Goal: Task Accomplishment & Management: Manage account settings

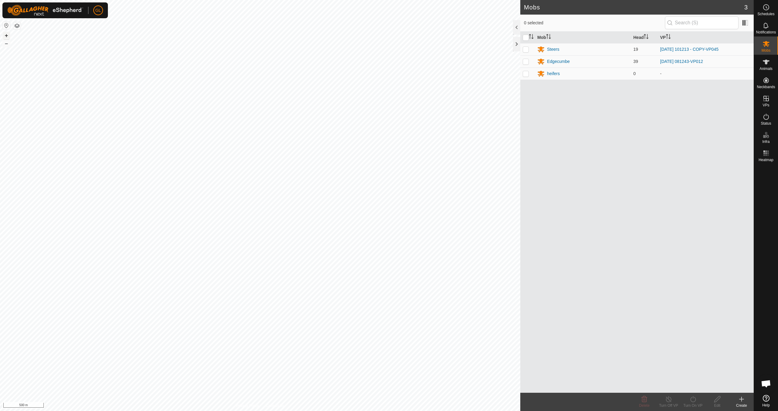
click at [7, 36] on button "+" at bounding box center [6, 35] width 7 height 7
click at [6, 36] on button "+" at bounding box center [6, 35] width 7 height 7
click at [729, 98] on link "In Rotation" at bounding box center [728, 98] width 52 height 12
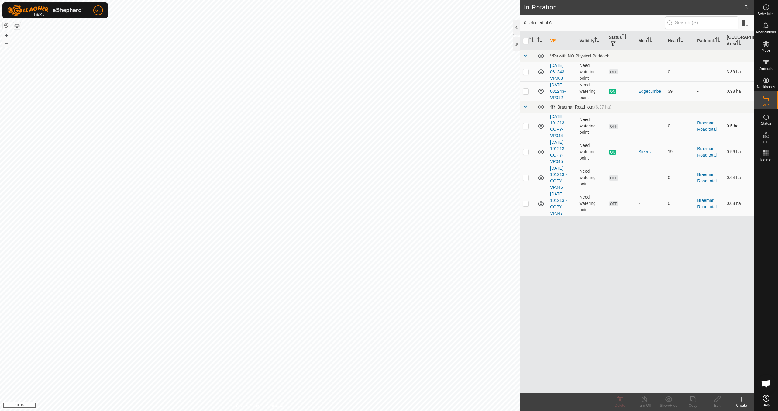
click at [527, 128] on p-checkbox at bounding box center [526, 125] width 6 height 5
click at [620, 402] on icon at bounding box center [620, 399] width 6 height 6
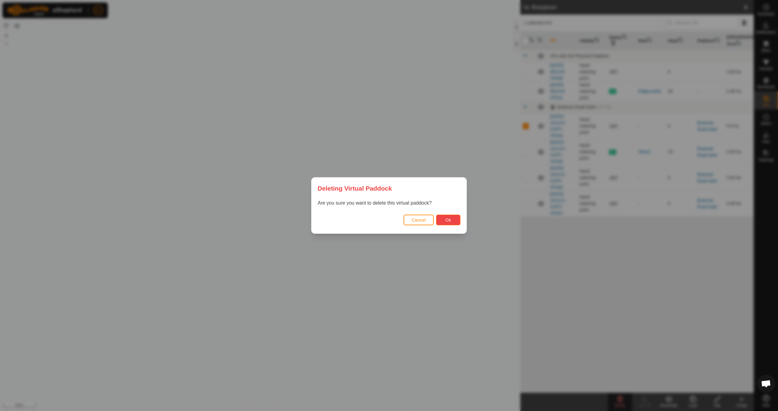
click at [448, 218] on span "Ok" at bounding box center [449, 220] width 6 height 5
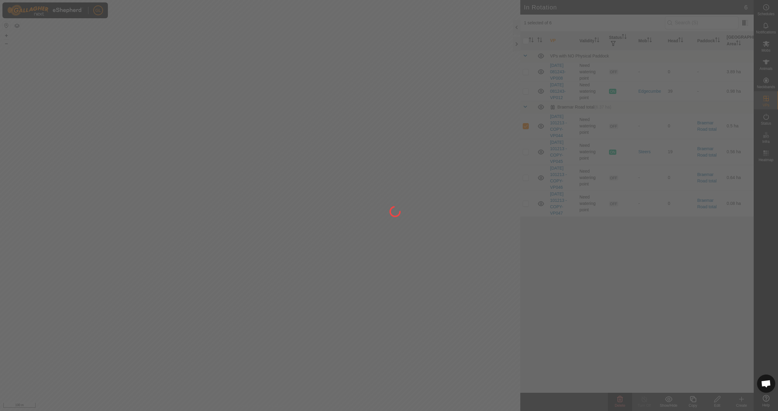
checkbox input "false"
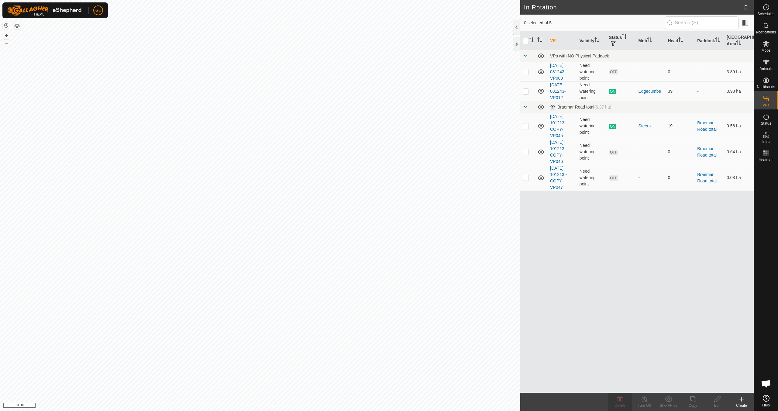
click at [525, 126] on p-checkbox at bounding box center [526, 125] width 6 height 5
checkbox input "true"
click at [525, 125] on p-checkbox at bounding box center [526, 125] width 6 height 5
checkbox input "false"
click at [771, 47] on es-mob-svg-icon at bounding box center [766, 44] width 11 height 10
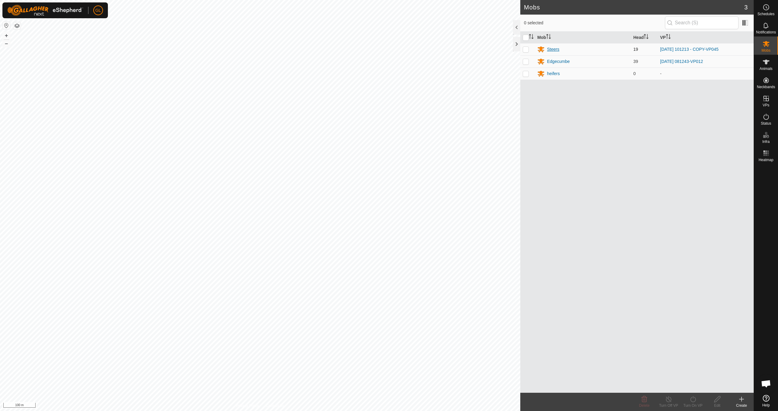
click at [553, 49] on div "Steers" at bounding box center [553, 49] width 12 height 6
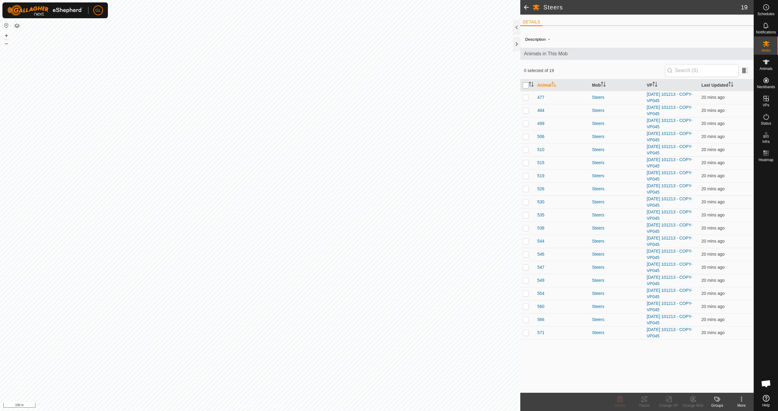
click at [527, 85] on input "checkbox" at bounding box center [526, 85] width 6 height 6
checkbox input "true"
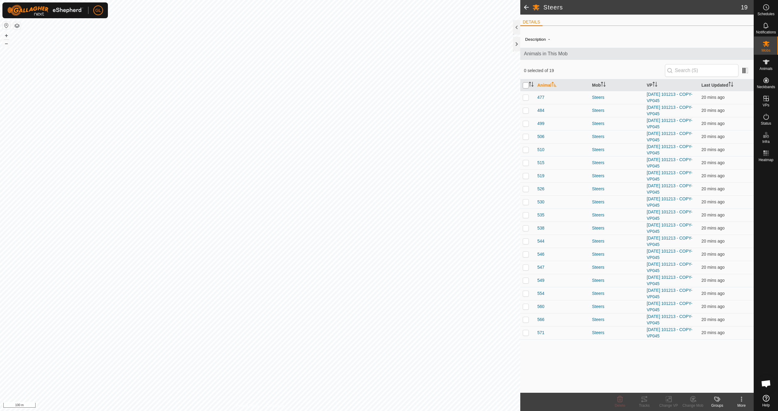
checkbox input "true"
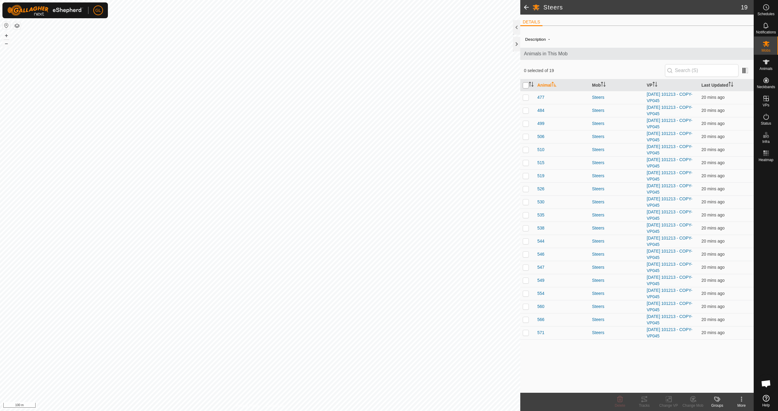
checkbox input "true"
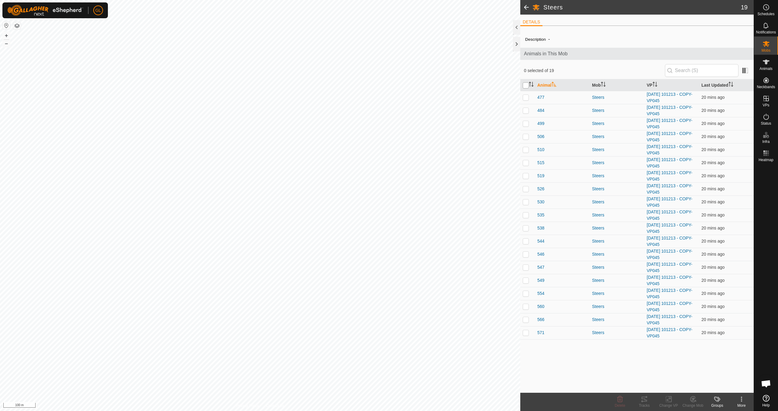
checkbox input "true"
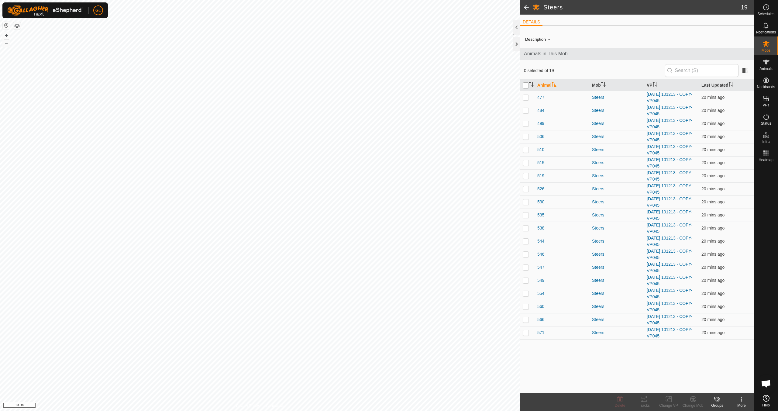
checkbox input "true"
click at [670, 400] on icon at bounding box center [669, 399] width 8 height 7
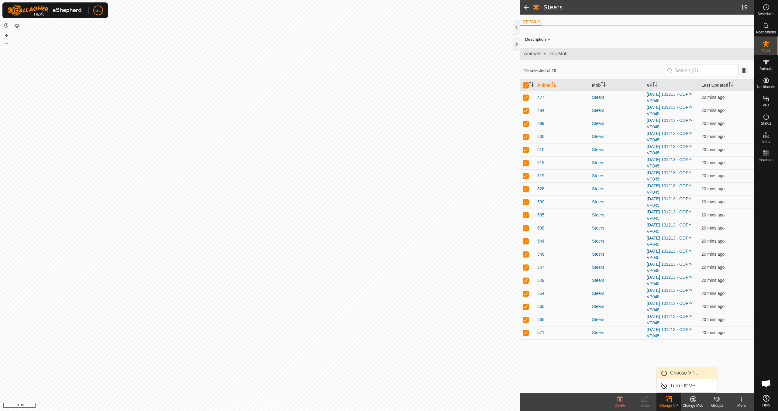
click at [679, 373] on link "Choose VP..." at bounding box center [687, 373] width 60 height 12
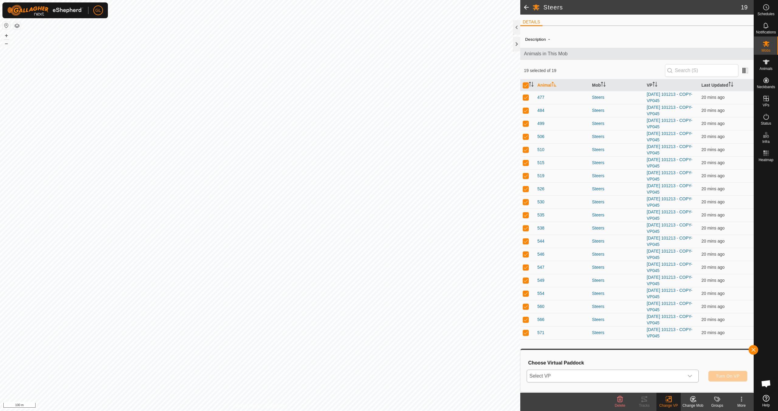
click at [691, 376] on icon "dropdown trigger" at bounding box center [690, 376] width 4 height 2
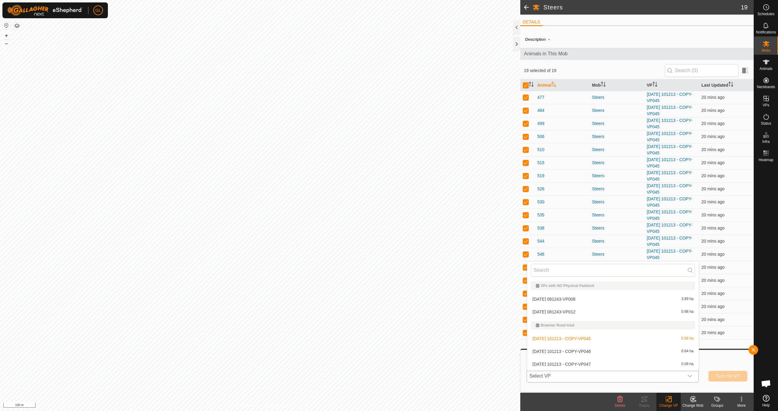
click at [632, 352] on li "[DATE] 101213 - COPY-VP046 0.64 ha" at bounding box center [612, 351] width 171 height 12
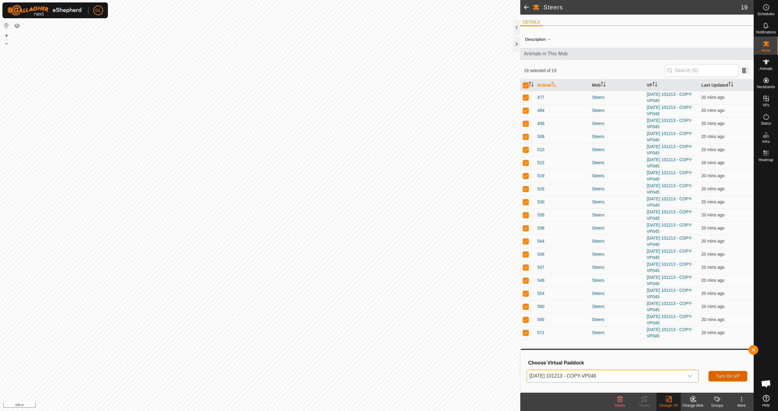
click at [731, 374] on span "Turn On VP" at bounding box center [728, 376] width 24 height 5
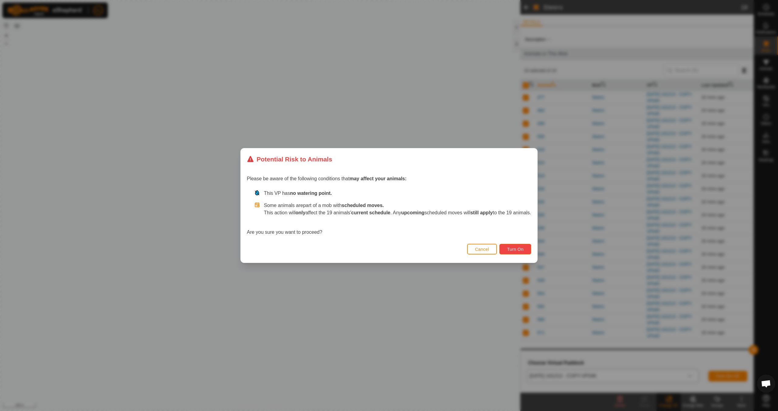
click at [514, 250] on span "Turn On" at bounding box center [515, 249] width 16 height 5
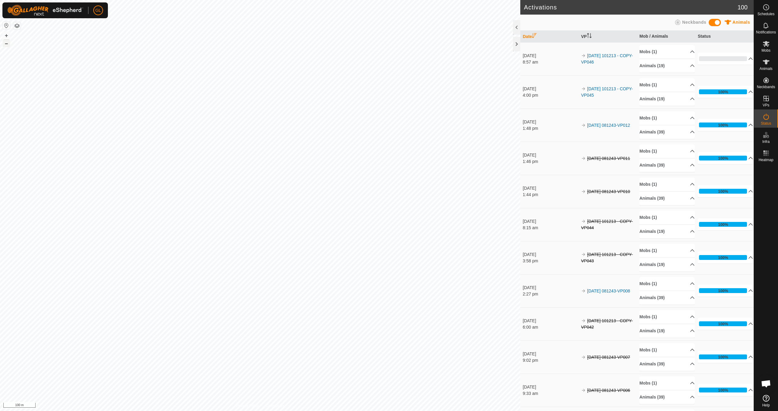
click at [6, 45] on button "–" at bounding box center [6, 43] width 7 height 7
click at [7, 44] on button "–" at bounding box center [6, 43] width 7 height 7
click at [5, 36] on button "+" at bounding box center [6, 35] width 7 height 7
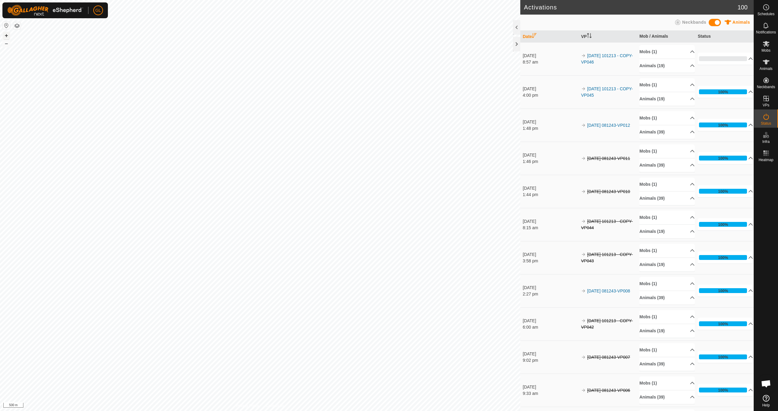
click at [5, 36] on button "+" at bounding box center [6, 35] width 7 height 7
click at [7, 36] on button "+" at bounding box center [6, 35] width 7 height 7
click at [768, 103] on span "VPs" at bounding box center [766, 105] width 7 height 4
click at [714, 99] on link "In Rotation" at bounding box center [728, 98] width 52 height 12
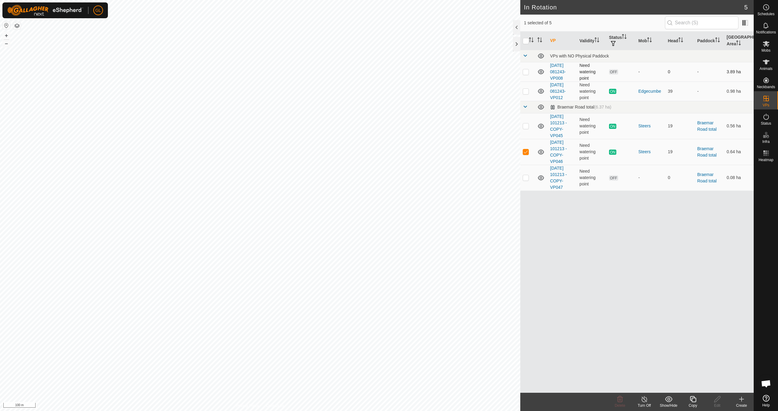
click at [525, 72] on p-checkbox at bounding box center [526, 71] width 6 height 5
checkbox input "true"
click at [525, 151] on p-checkbox at bounding box center [526, 151] width 6 height 5
checkbox input "false"
click at [620, 403] on div "Delete" at bounding box center [620, 405] width 24 height 5
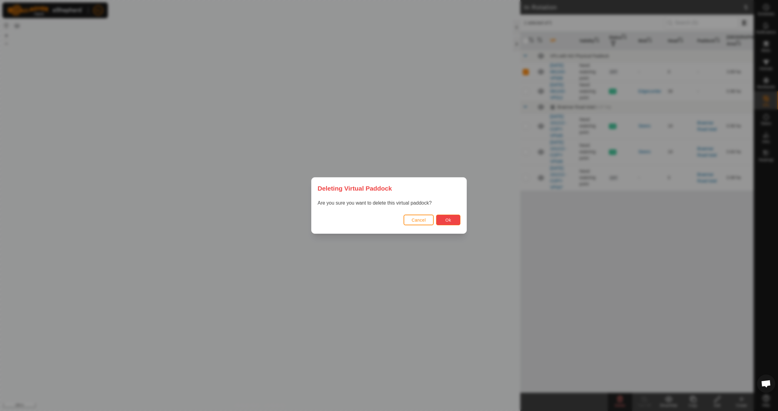
click at [454, 221] on button "Ok" at bounding box center [448, 220] width 24 height 11
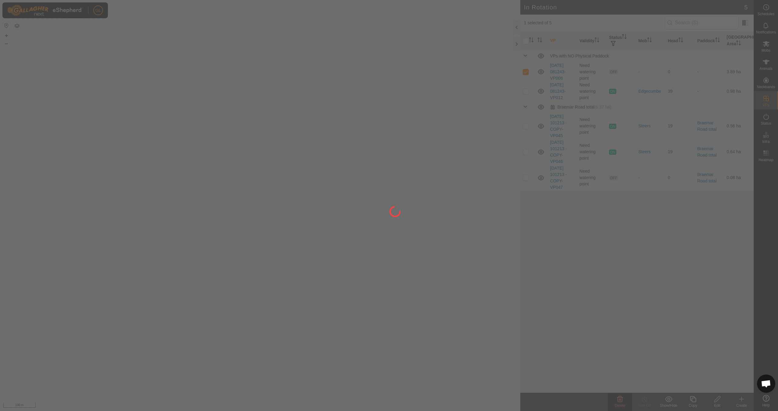
checkbox input "false"
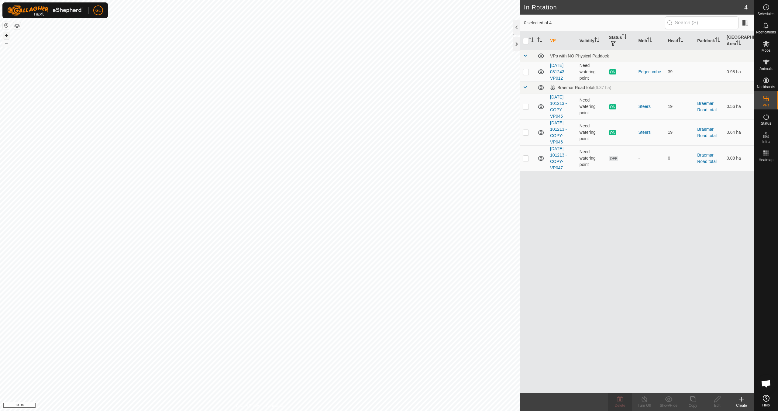
click at [7, 36] on button "+" at bounding box center [6, 35] width 7 height 7
click at [8, 44] on button "–" at bounding box center [6, 43] width 7 height 7
click at [527, 72] on p-checkbox at bounding box center [526, 71] width 6 height 5
checkbox input "true"
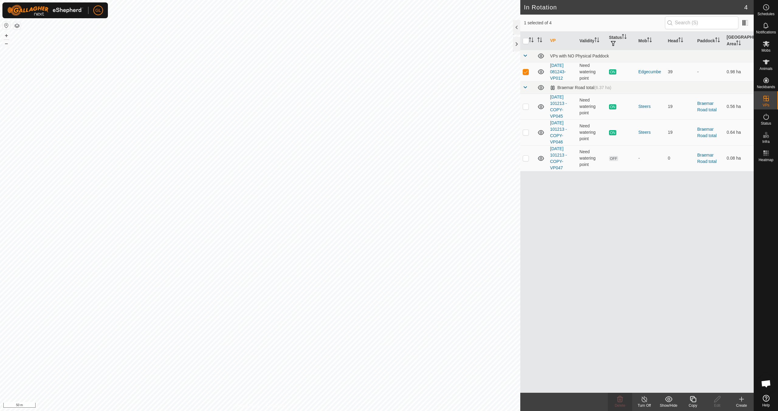
click at [690, 401] on icon at bounding box center [693, 399] width 8 height 7
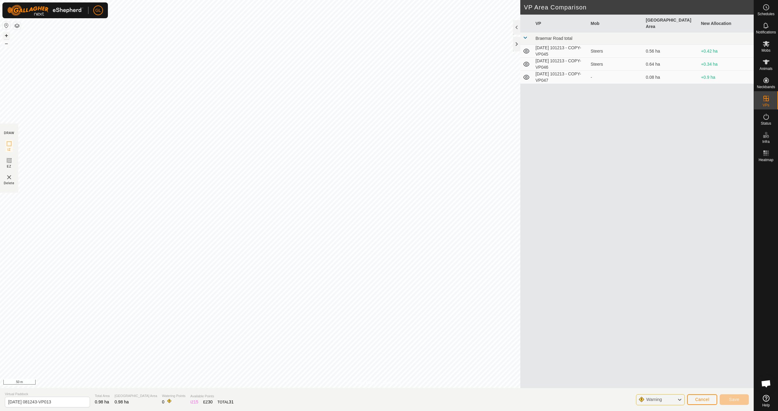
click at [5, 35] on button "+" at bounding box center [6, 35] width 7 height 7
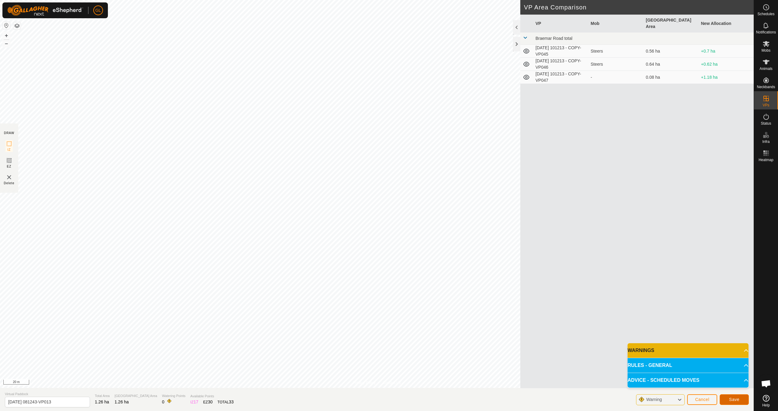
click at [731, 398] on span "Save" at bounding box center [734, 399] width 10 height 5
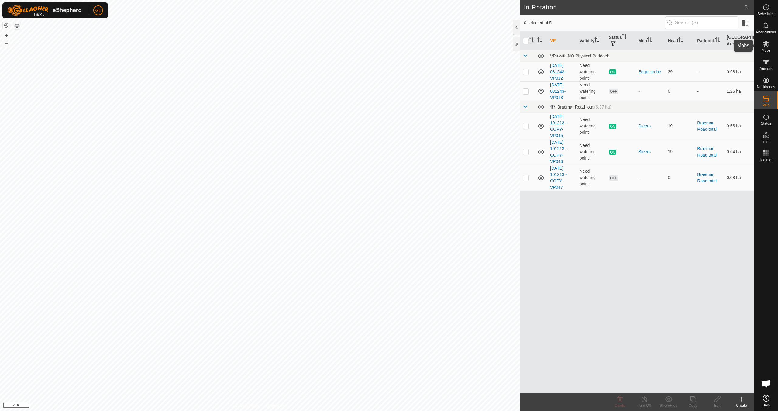
click at [767, 47] on icon at bounding box center [766, 43] width 7 height 7
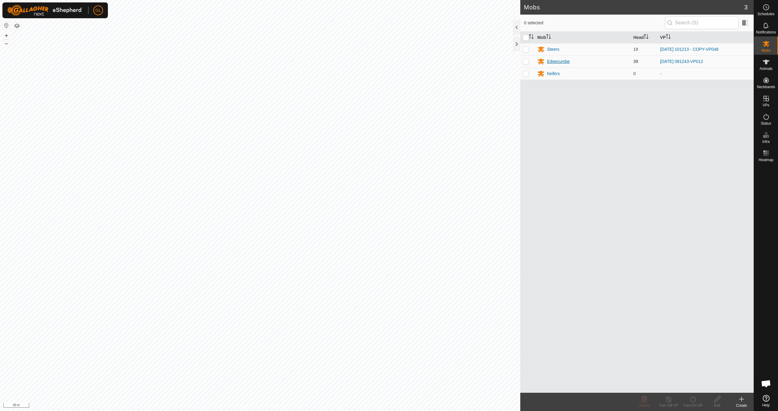
click at [556, 60] on div "Edgecumbe" at bounding box center [558, 61] width 23 height 6
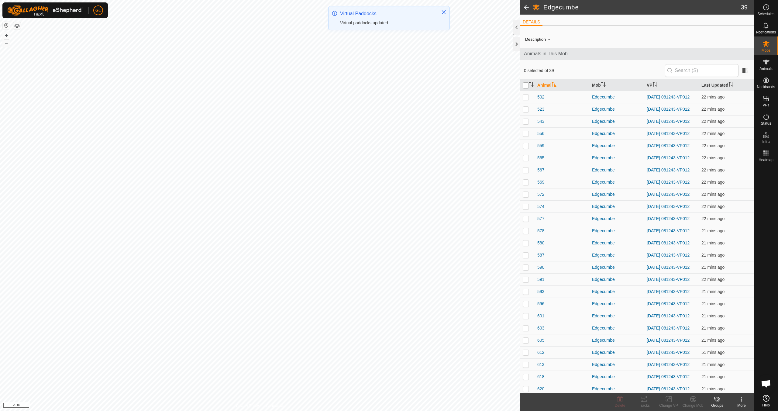
click at [527, 85] on input "checkbox" at bounding box center [526, 85] width 6 height 6
checkbox input "true"
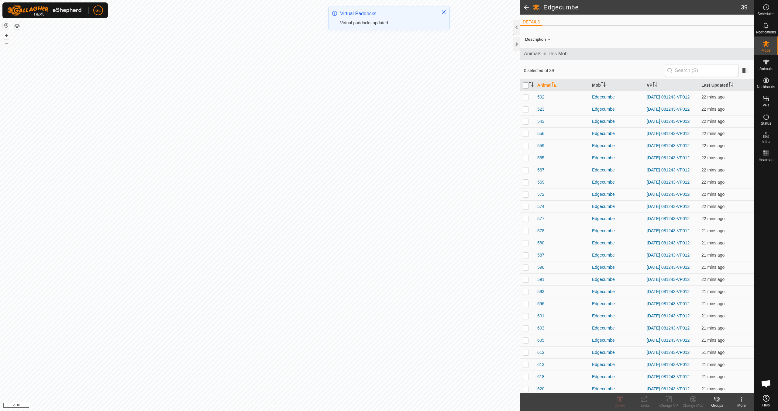
checkbox input "true"
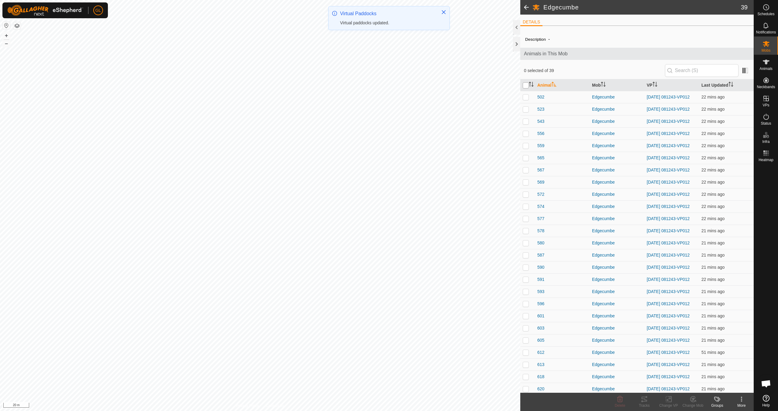
checkbox input "true"
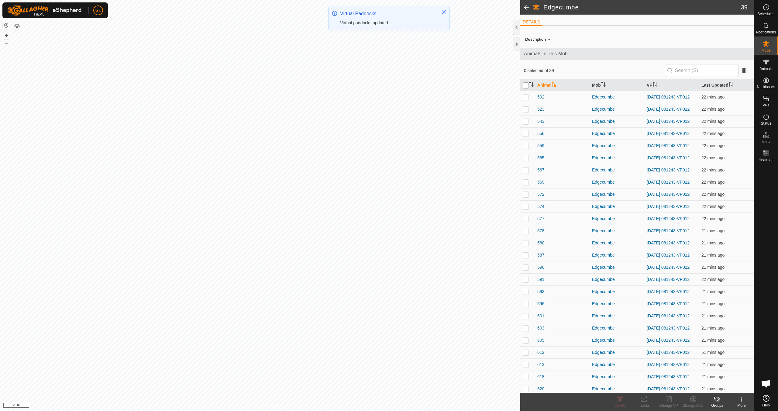
checkbox input "true"
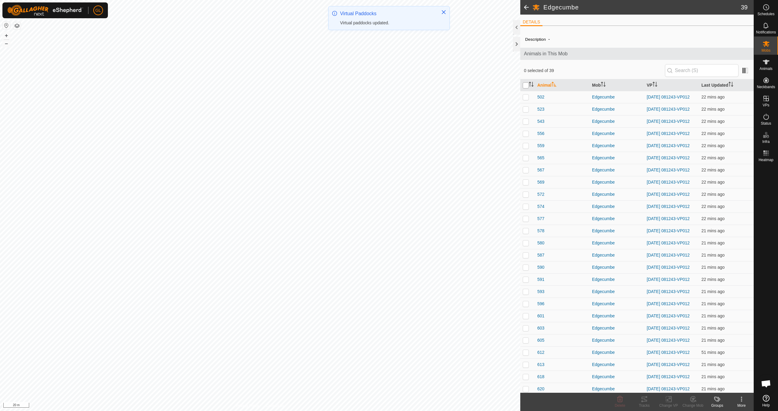
checkbox input "true"
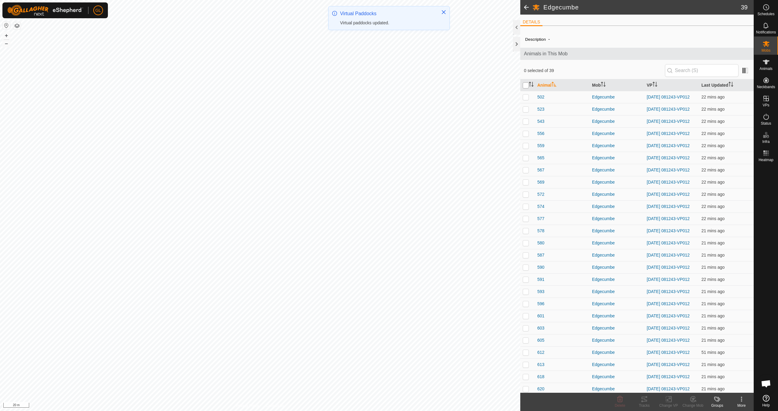
checkbox input "true"
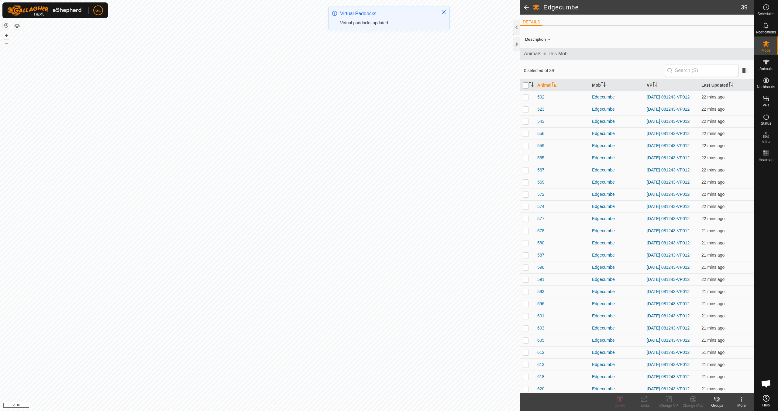
checkbox input "true"
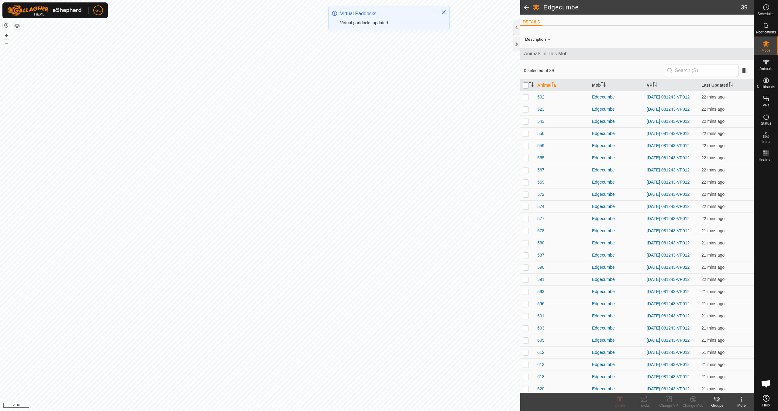
checkbox input "true"
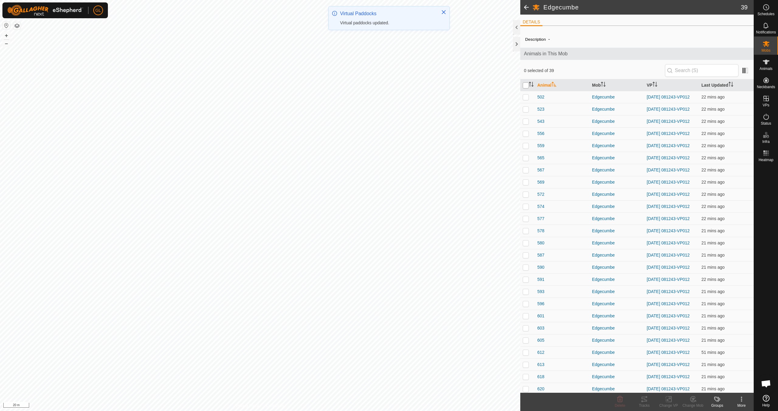
checkbox input "true"
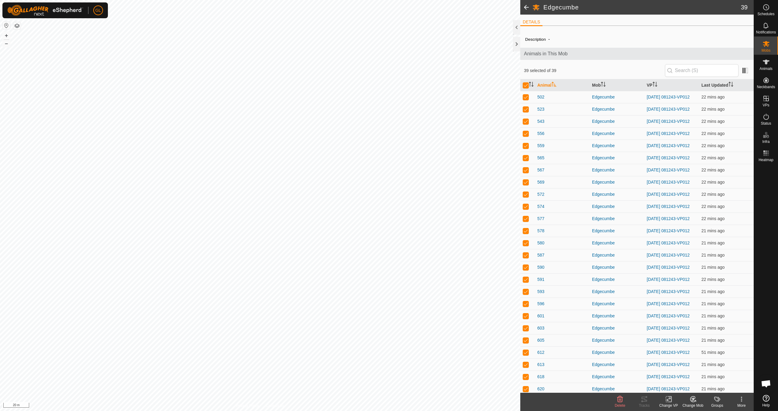
click at [668, 400] on icon at bounding box center [669, 399] width 4 height 4
click at [681, 374] on link "Choose VP..." at bounding box center [687, 373] width 60 height 12
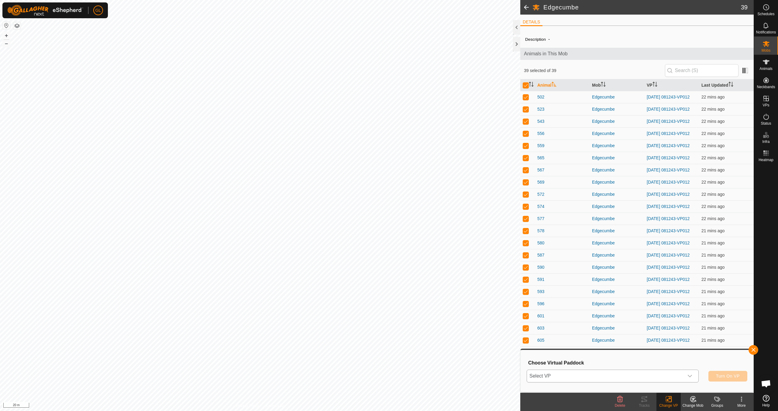
click at [691, 375] on icon "dropdown trigger" at bounding box center [690, 376] width 5 height 5
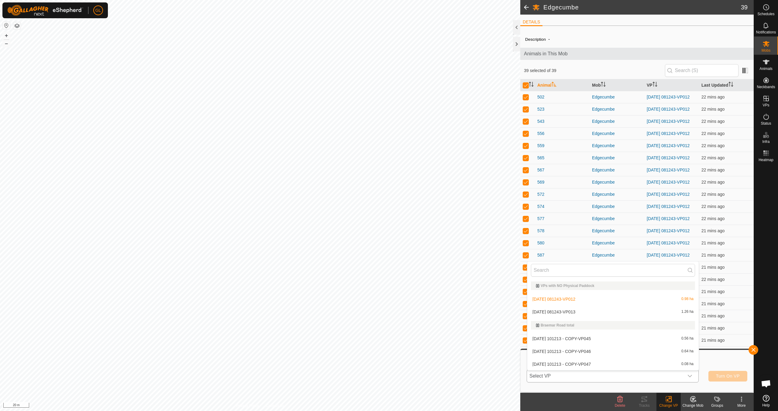
click at [601, 315] on li "[DATE] 081243-VP013 1.26 ha" at bounding box center [612, 312] width 171 height 12
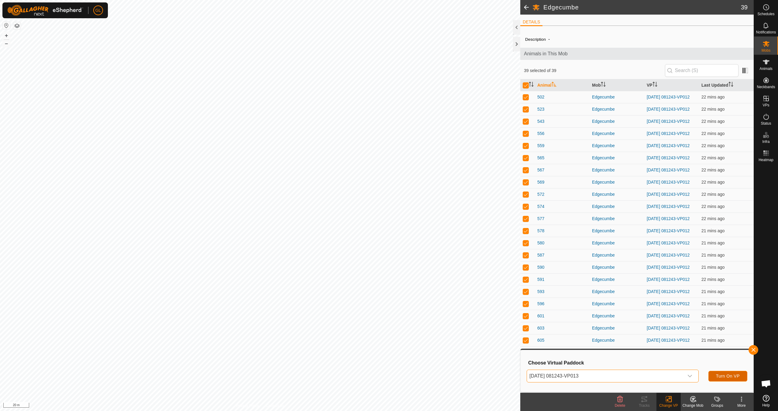
click at [732, 375] on span "Turn On VP" at bounding box center [728, 376] width 24 height 5
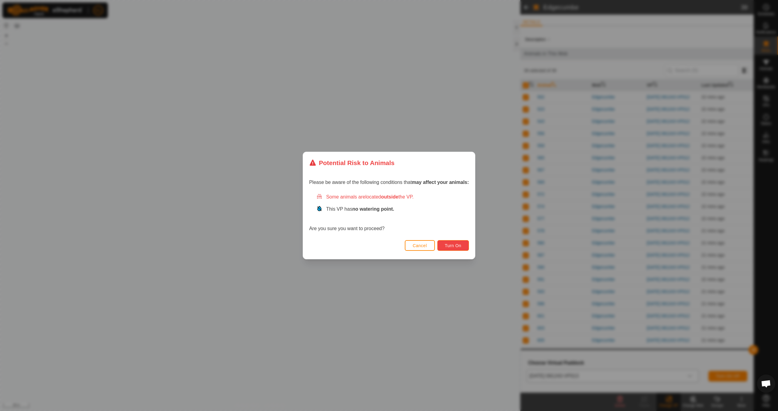
click at [449, 247] on span "Turn On" at bounding box center [453, 245] width 16 height 5
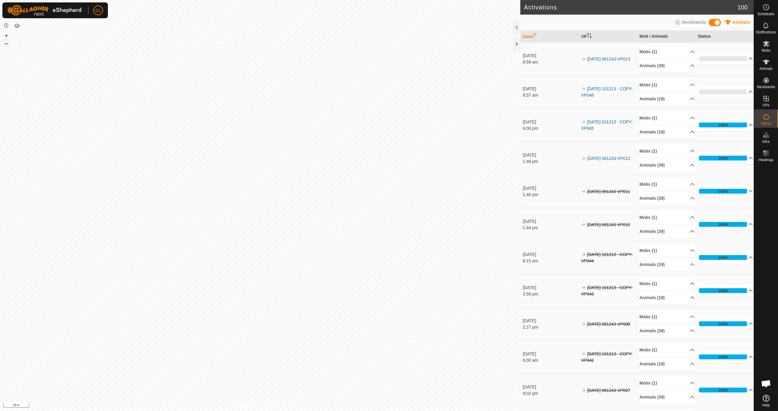
click at [9, 45] on button "–" at bounding box center [6, 43] width 7 height 7
